Goal: Transaction & Acquisition: Book appointment/travel/reservation

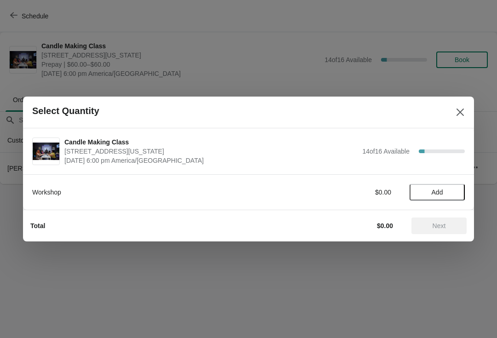
click at [441, 186] on button "Add" at bounding box center [437, 192] width 55 height 17
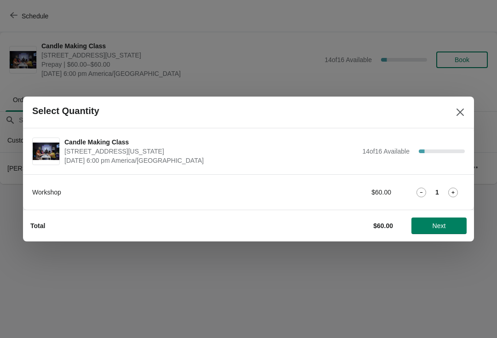
click at [454, 191] on icon at bounding box center [453, 193] width 10 height 10
click at [452, 223] on span "Next" at bounding box center [439, 225] width 41 height 7
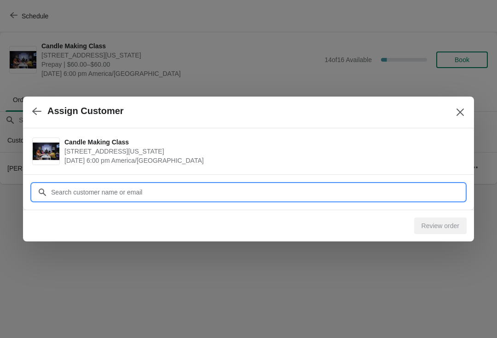
click at [189, 196] on input "Customer" at bounding box center [258, 192] width 414 height 17
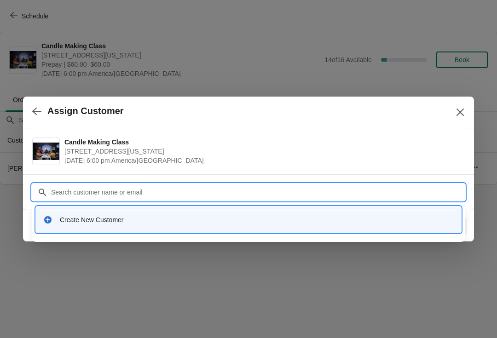
click at [52, 220] on icon at bounding box center [47, 219] width 9 height 9
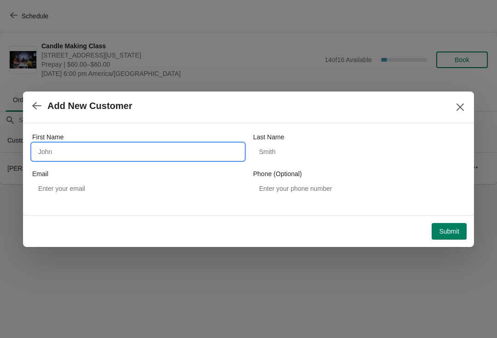
click at [110, 150] on input "First Name" at bounding box center [138, 152] width 212 height 17
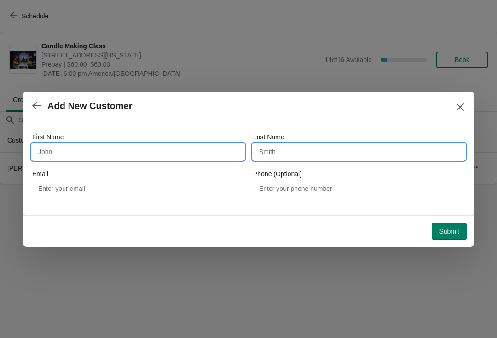
click at [288, 147] on input "Last Name" at bounding box center [359, 152] width 212 height 17
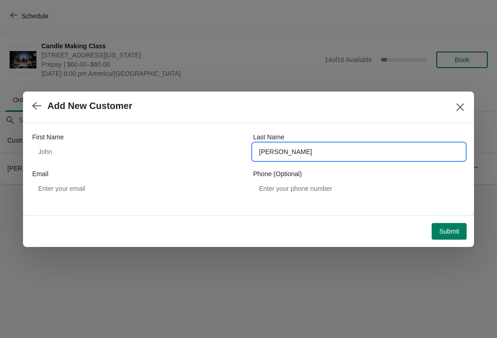
type input "[PERSON_NAME]"
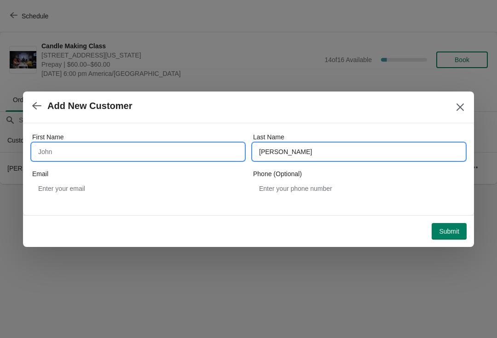
click at [122, 150] on input "First Name" at bounding box center [138, 152] width 212 height 17
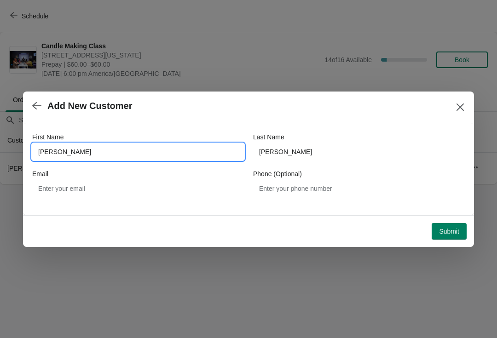
type input "[PERSON_NAME]"
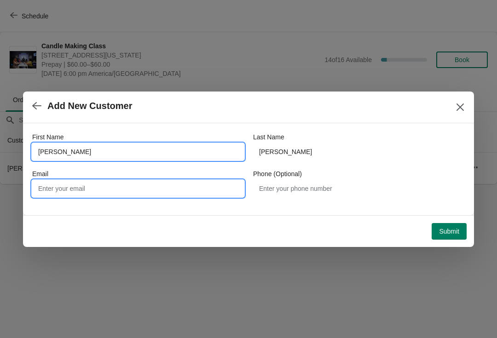
click at [115, 194] on input "Email" at bounding box center [138, 188] width 212 height 17
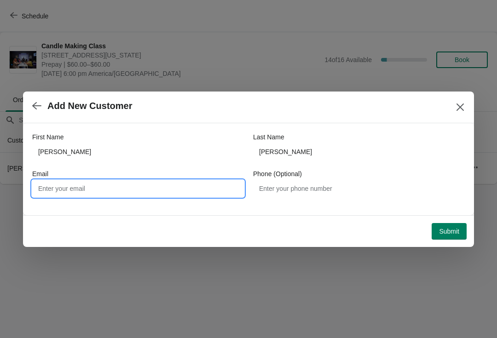
click at [78, 192] on input "Email" at bounding box center [138, 188] width 212 height 17
type input "[EMAIL_ADDRESS][DOMAIN_NAME]"
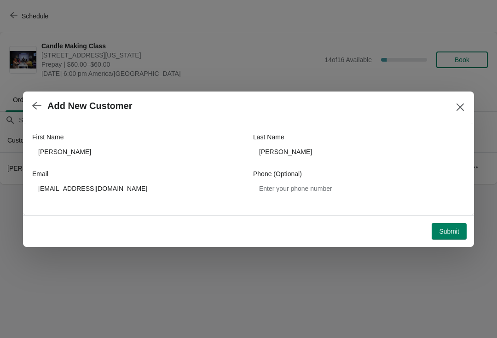
click at [452, 229] on span "Submit" at bounding box center [449, 231] width 20 height 7
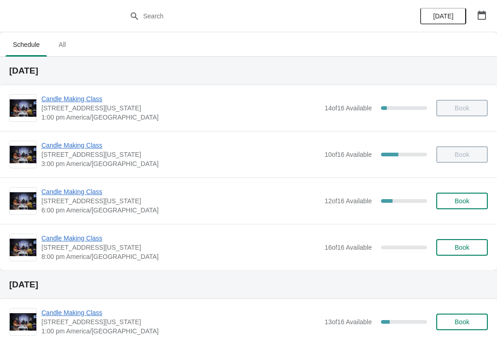
click at [72, 189] on span "Candle Making Class" at bounding box center [180, 191] width 278 height 9
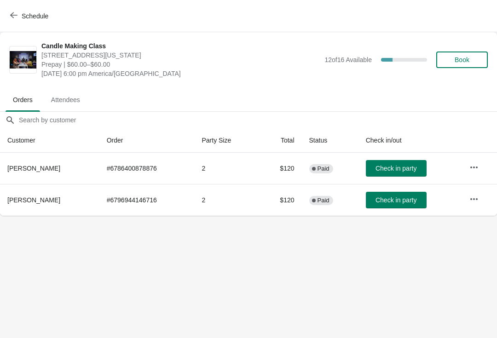
click at [393, 167] on span "Check in party" at bounding box center [396, 168] width 41 height 7
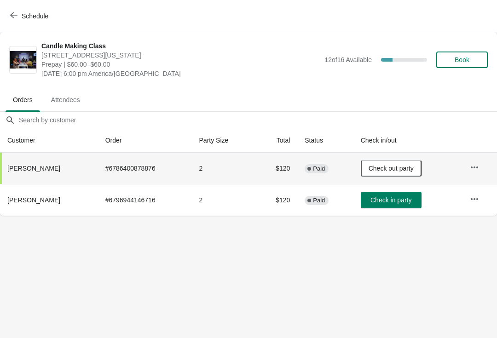
click at [396, 207] on button "Check in party" at bounding box center [391, 200] width 61 height 17
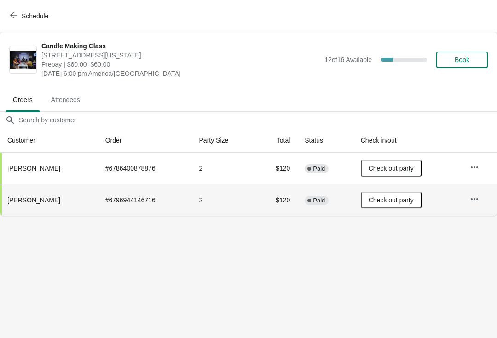
click at [12, 23] on button "Schedule" at bounding box center [30, 16] width 51 height 17
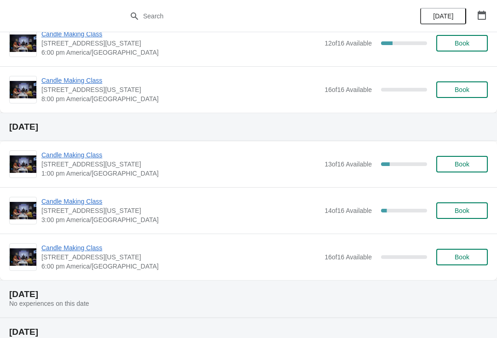
scroll to position [156, 0]
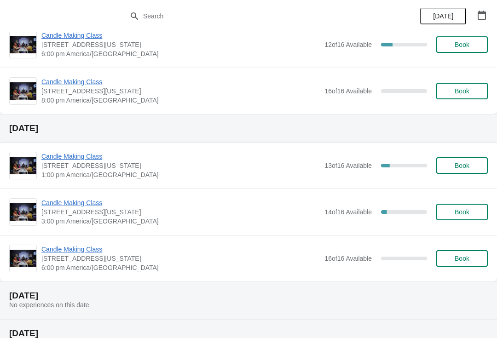
click at [75, 155] on span "Candle Making Class" at bounding box center [180, 156] width 278 height 9
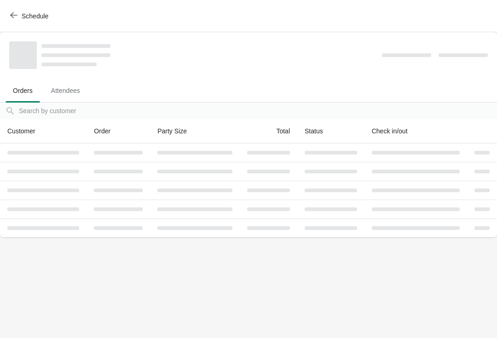
scroll to position [0, 0]
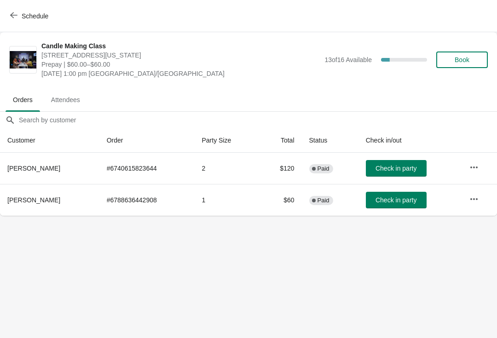
click at [10, 10] on button "Schedule" at bounding box center [30, 16] width 51 height 17
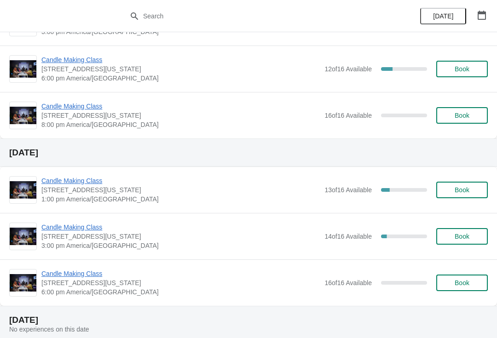
scroll to position [133, 0]
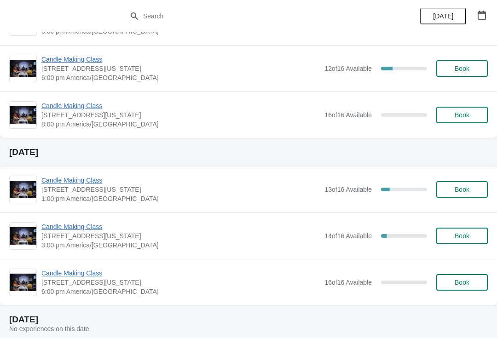
click at [69, 226] on span "Candle Making Class" at bounding box center [180, 226] width 278 height 9
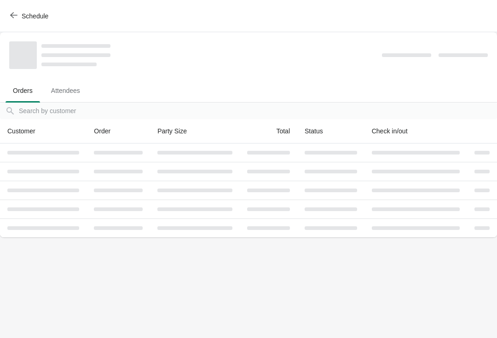
scroll to position [0, 0]
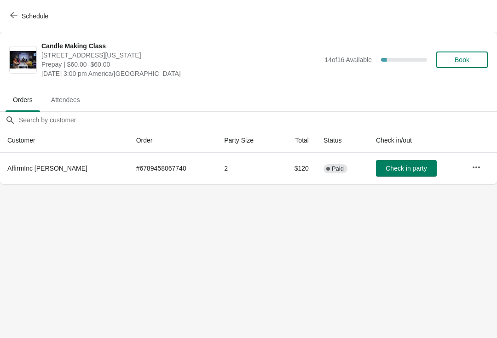
click at [6, 10] on button "Schedule" at bounding box center [30, 16] width 51 height 17
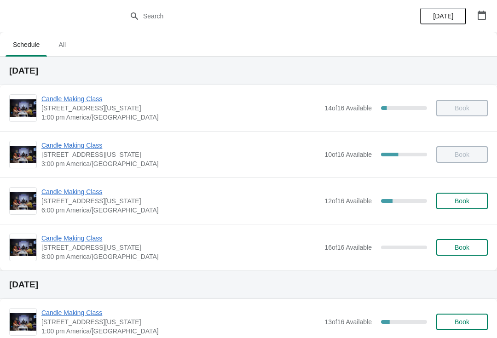
click at [70, 191] on span "Candle Making Class" at bounding box center [180, 191] width 278 height 9
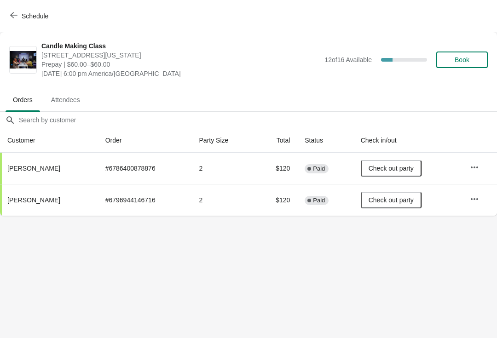
click at [15, 13] on icon "button" at bounding box center [13, 15] width 7 height 7
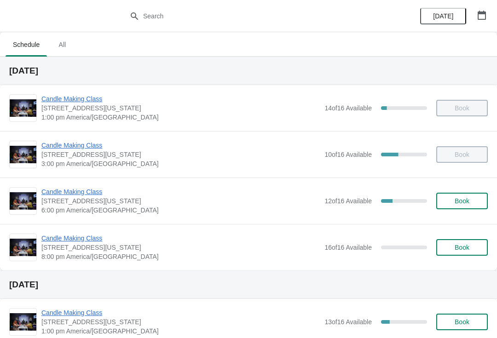
click at [463, 198] on span "Book" at bounding box center [462, 200] width 15 height 7
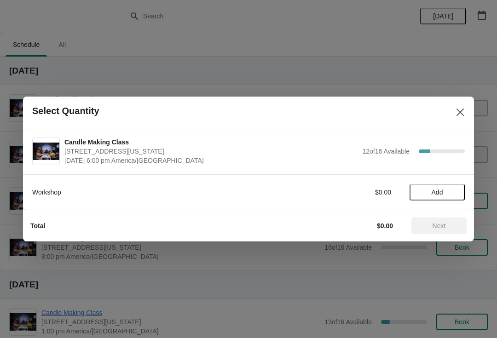
click at [442, 190] on span "Add" at bounding box center [438, 192] width 12 height 7
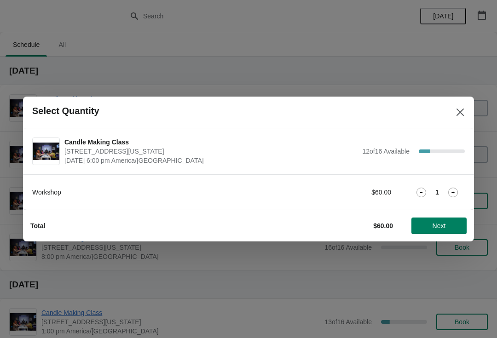
click at [442, 223] on span "Next" at bounding box center [439, 225] width 13 height 7
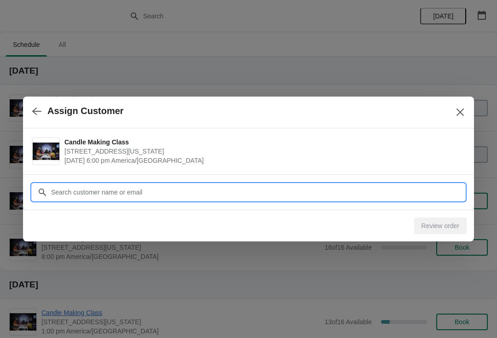
click at [246, 187] on input "Customer" at bounding box center [258, 192] width 414 height 17
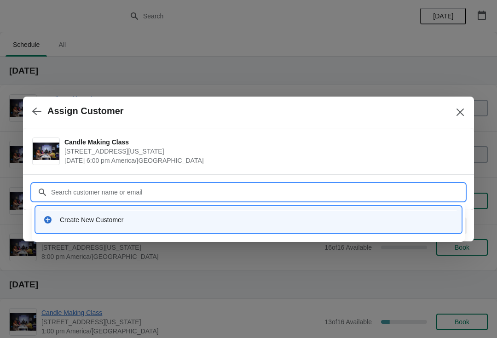
click at [184, 213] on div "Create New Customer" at bounding box center [249, 219] width 418 height 19
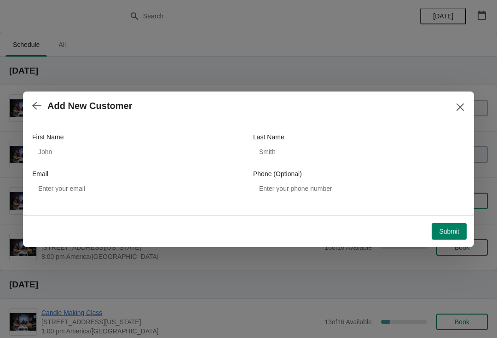
click at [458, 105] on icon "Close" at bounding box center [460, 107] width 9 height 9
